Goal: Task Accomplishment & Management: Manage account settings

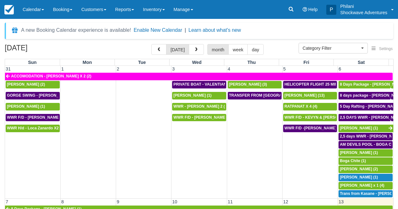
select select
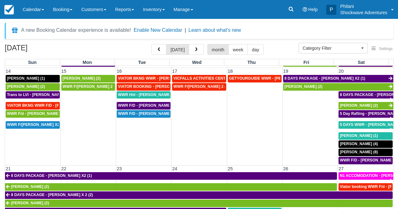
scroll to position [141, 0]
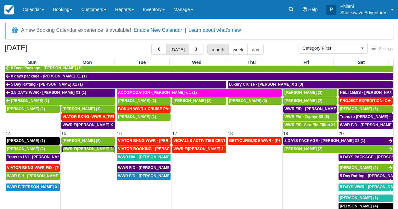
click at [82, 149] on span "WWR F/d - Richard X 2 (2)" at bounding box center [91, 149] width 56 height 4
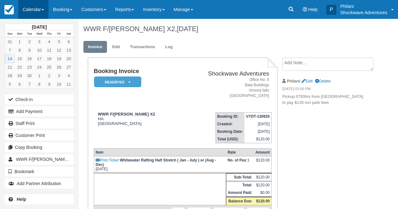
click at [43, 11] on link "Calendar" at bounding box center [33, 9] width 30 height 19
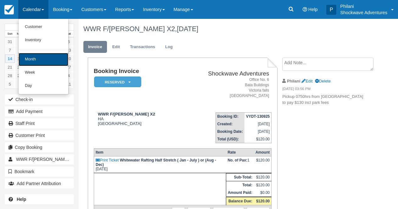
click at [55, 58] on link "Month" at bounding box center [44, 59] width 50 height 13
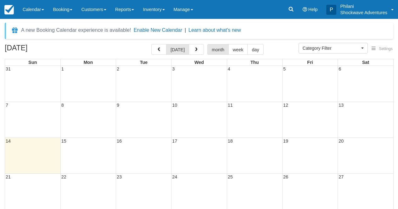
select select
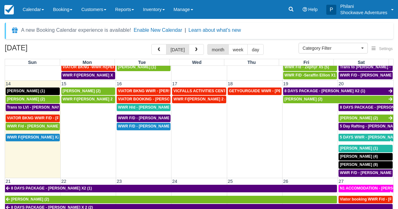
scroll to position [193, 0]
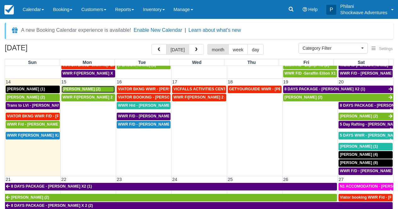
click at [91, 89] on span "Oscar Atkinson (2)" at bounding box center [82, 89] width 38 height 4
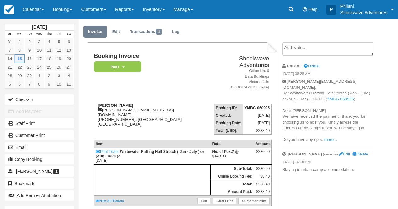
scroll to position [15, 0]
drag, startPoint x: 98, startPoint y: 100, endPoint x: 134, endPoint y: 106, distance: 36.5
click at [134, 106] on div "Oscar Atkinson oscaratkinson@bigpond.com +61467164492, New South Wales Australi…" at bounding box center [150, 118] width 112 height 31
click at [135, 103] on div "Oscar Atkinson oscaratkinson@bigpond.com +61467164492, New South Wales Australi…" at bounding box center [150, 118] width 112 height 31
drag, startPoint x: 97, startPoint y: 98, endPoint x: 132, endPoint y: 101, distance: 34.5
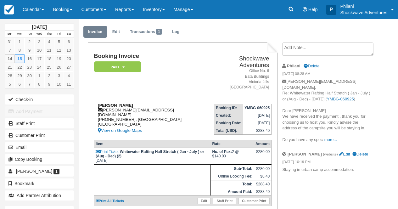
click at [132, 103] on div "Oscar Atkinson oscaratkinson@bigpond.com +61467164492, New South Wales Australi…" at bounding box center [150, 118] width 112 height 31
copy strong "Oscar Atkinson"
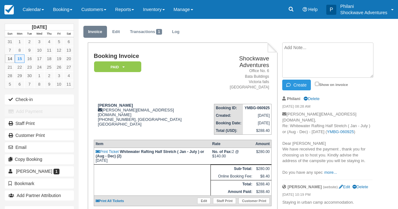
paste textarea "0730hrs ."
type textarea "0730hrs . from Shoestrings"
drag, startPoint x: 305, startPoint y: 83, endPoint x: 310, endPoint y: 83, distance: 4.4
click at [305, 83] on button "Create" at bounding box center [297, 85] width 28 height 11
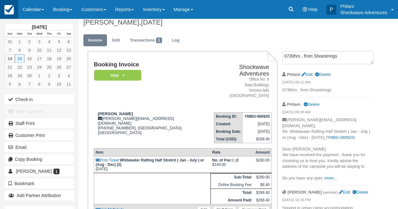
scroll to position [0, 0]
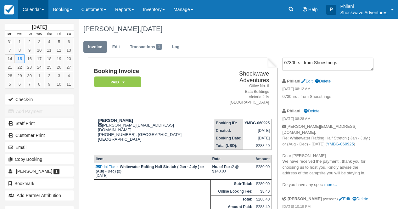
click at [37, 9] on link "Calendar" at bounding box center [33, 9] width 30 height 19
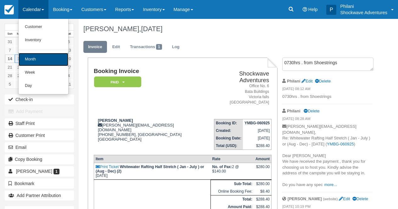
click at [57, 63] on link "Month" at bounding box center [44, 59] width 50 height 13
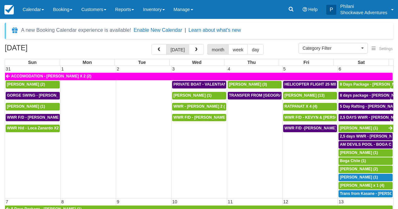
select select
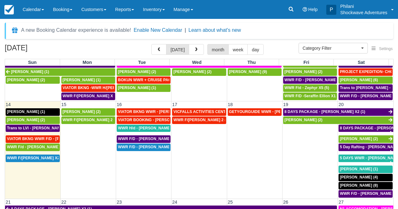
scroll to position [176, 0]
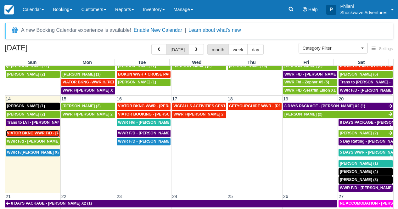
click at [43, 134] on span "VIATOR BKNG WWR F/D - [PERSON_NAME] X 1 (1)" at bounding box center [54, 133] width 94 height 4
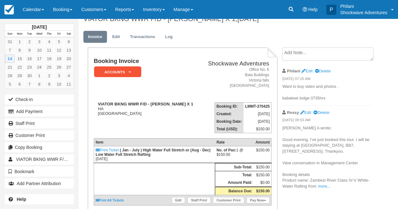
scroll to position [10, 0]
